Goal: Find specific page/section: Find specific page/section

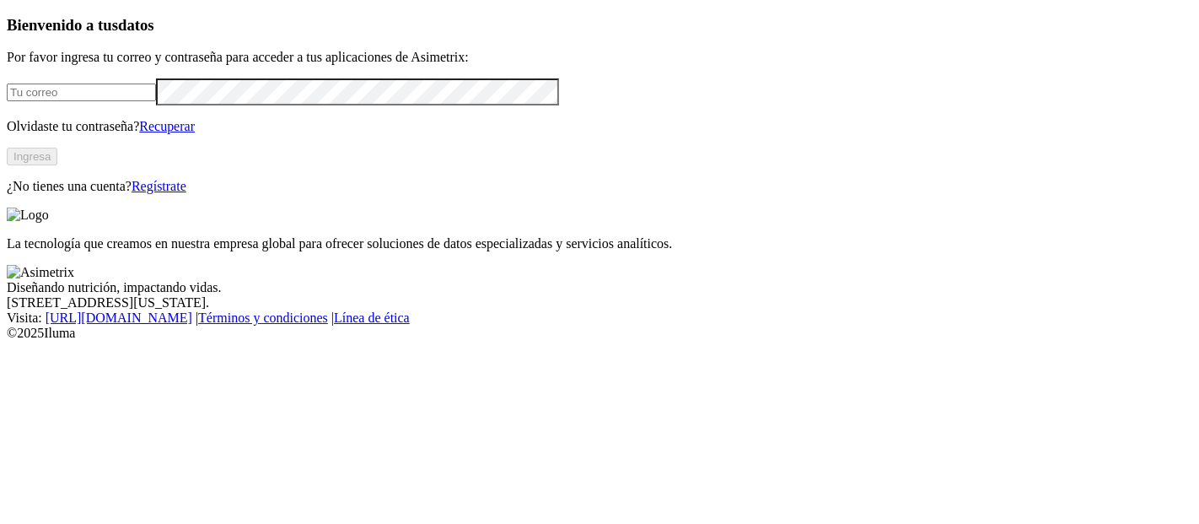
type input "natali.lora@premexcorp.com"
click at [57, 165] on button "Ingresa" at bounding box center [32, 157] width 51 height 18
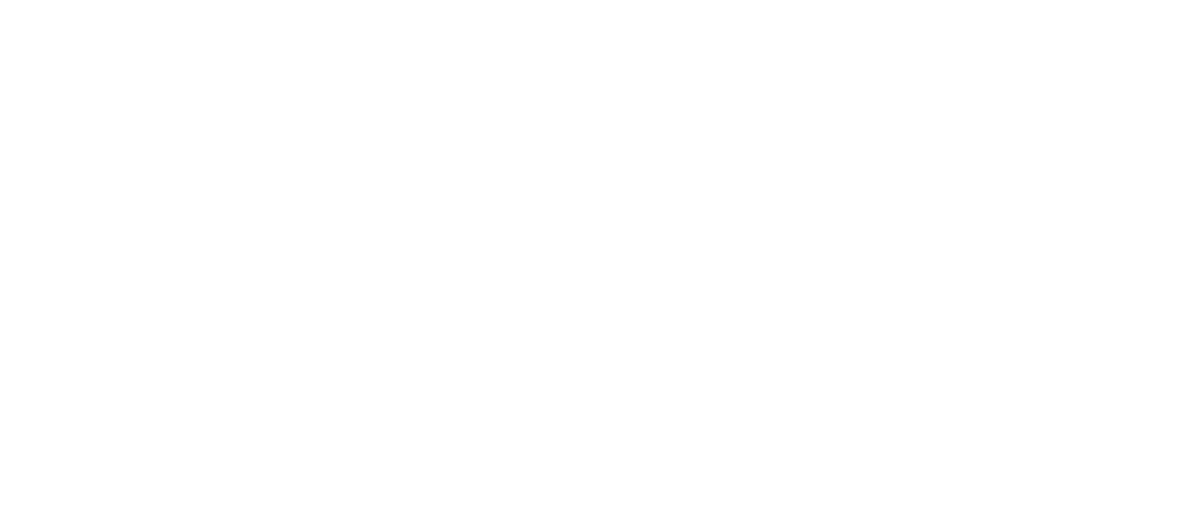
type input "cer"
